Goal: Task Accomplishment & Management: Complete application form

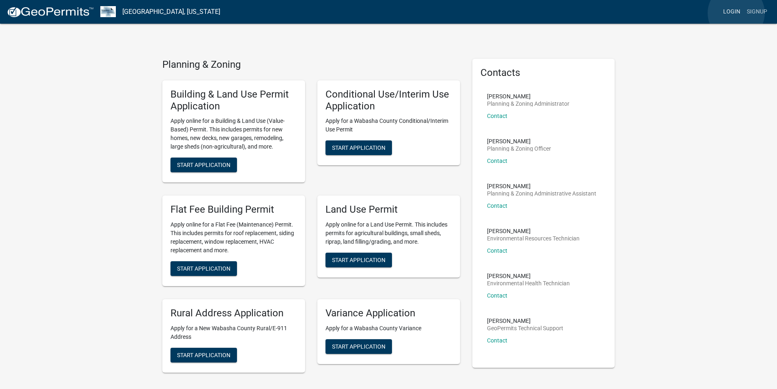
click at [737, 13] on link "Login" at bounding box center [732, 12] width 24 height 16
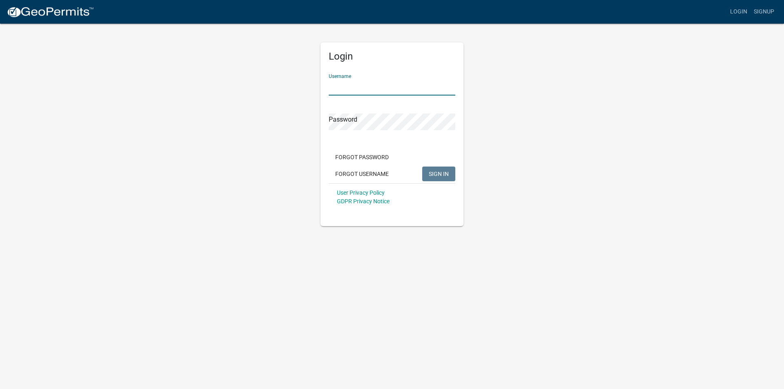
click at [401, 80] on input "Username" at bounding box center [392, 87] width 127 height 17
type input "Tscheiber"
click at [432, 173] on span "SIGN IN" at bounding box center [438, 173] width 20 height 7
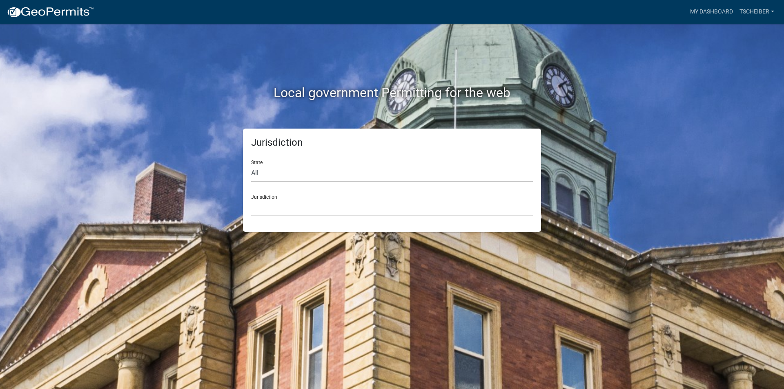
click at [257, 170] on select "All [US_STATE] [US_STATE] [US_STATE] [US_STATE] [US_STATE] [US_STATE] [US_STATE…" at bounding box center [392, 173] width 282 height 17
select select "[US_STATE]"
click at [251, 165] on select "All [US_STATE] [US_STATE] [US_STATE] [US_STATE] [US_STATE] [US_STATE] [US_STATE…" at bounding box center [392, 173] width 282 height 17
click at [255, 192] on div "Jurisdiction [GEOGRAPHIC_DATA], [US_STATE] [GEOGRAPHIC_DATA], [US_STATE] [GEOGR…" at bounding box center [392, 202] width 282 height 28
click at [254, 198] on div "Jurisdiction [GEOGRAPHIC_DATA], [US_STATE] [GEOGRAPHIC_DATA], [US_STATE] [GEOGR…" at bounding box center [392, 202] width 282 height 28
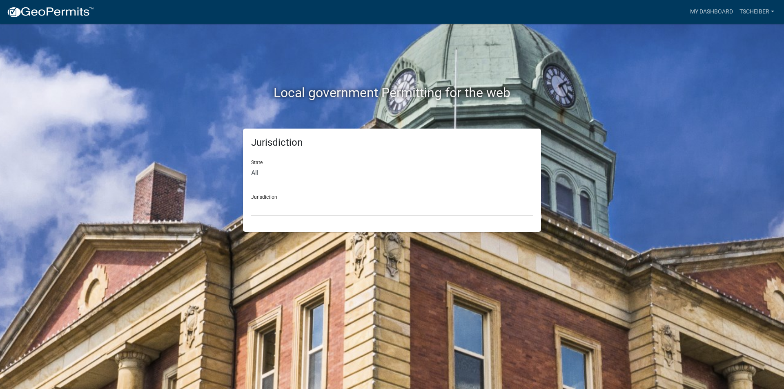
click at [258, 198] on div "Jurisdiction [GEOGRAPHIC_DATA], [US_STATE] [GEOGRAPHIC_DATA], [US_STATE] [GEOGR…" at bounding box center [392, 202] width 282 height 28
click at [251, 210] on select "[GEOGRAPHIC_DATA], [US_STATE] [GEOGRAPHIC_DATA], [US_STATE] [GEOGRAPHIC_DATA], …" at bounding box center [392, 208] width 282 height 17
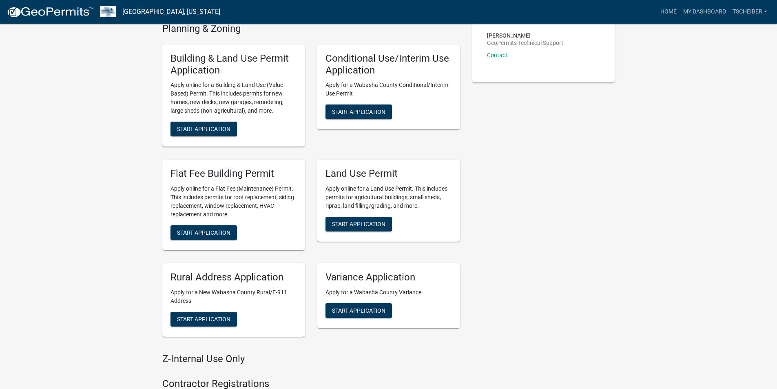
scroll to position [286, 0]
click at [224, 234] on span "Start Application" at bounding box center [203, 232] width 53 height 7
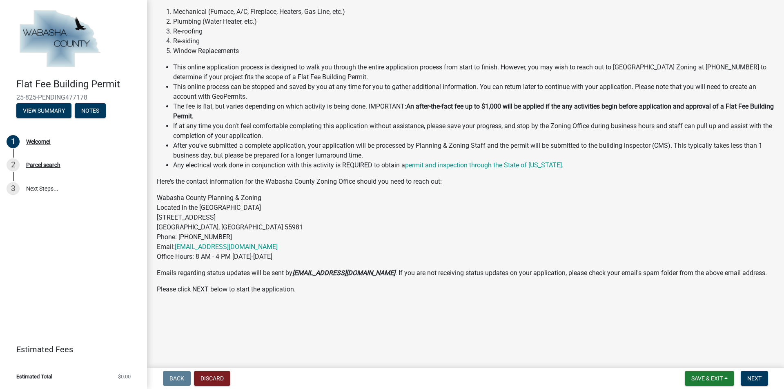
scroll to position [82, 0]
click at [714, 375] on span "Save & Exit" at bounding box center [706, 378] width 31 height 7
click at [755, 380] on span "Next" at bounding box center [754, 378] width 14 height 7
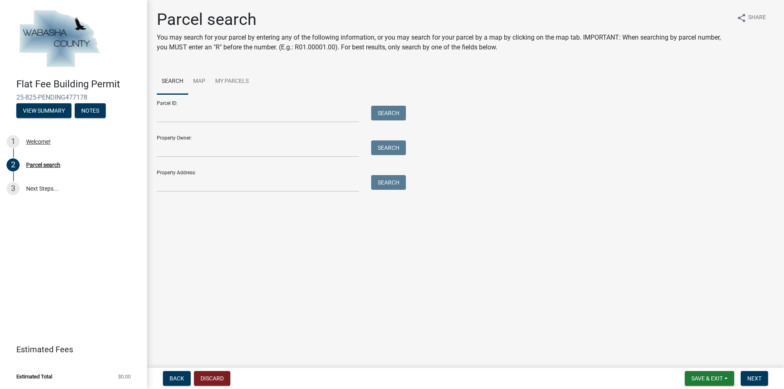
click at [159, 174] on div "Property Address: Search" at bounding box center [279, 178] width 245 height 28
click at [161, 185] on input "Property Address:" at bounding box center [258, 183] width 202 height 17
click at [381, 184] on button "Search" at bounding box center [388, 182] width 35 height 15
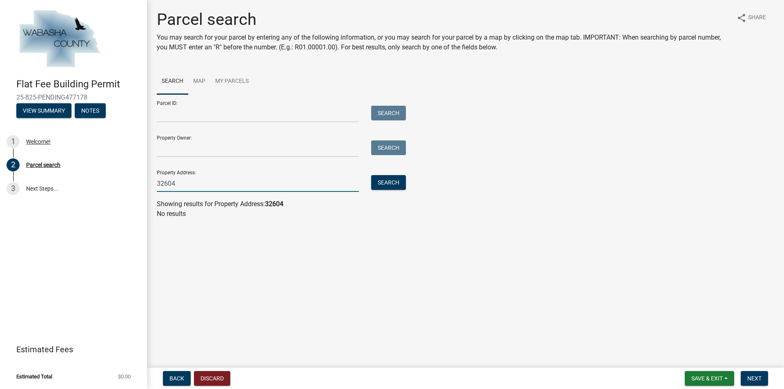
click at [204, 184] on input "32604" at bounding box center [258, 183] width 202 height 17
type input "32607"
click at [377, 183] on button "Search" at bounding box center [388, 182] width 35 height 15
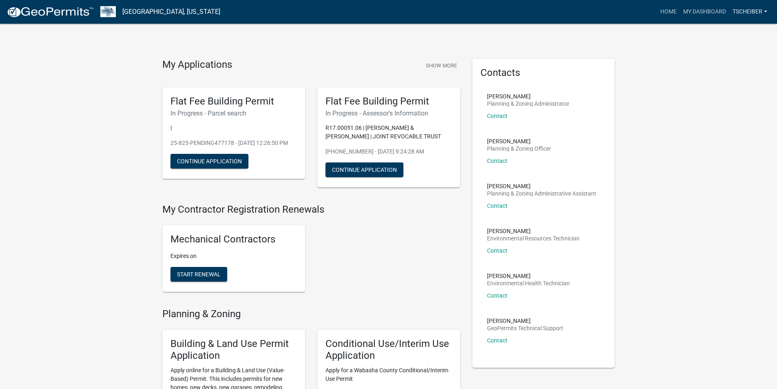
click at [746, 9] on link "tscheiber" at bounding box center [750, 12] width 41 height 16
click at [722, 81] on link "Logout" at bounding box center [736, 80] width 70 height 20
